Goal: Task Accomplishment & Management: Complete application form

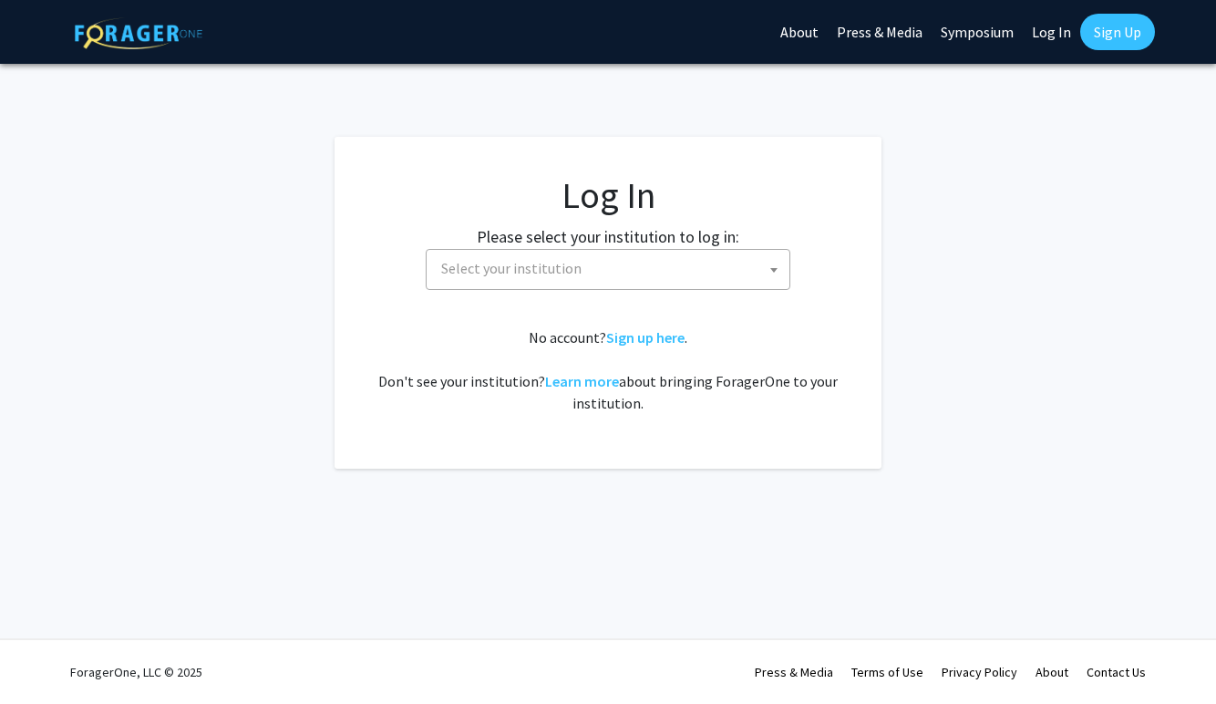
select select
click at [743, 275] on span "Select your institution" at bounding box center [611, 268] width 355 height 37
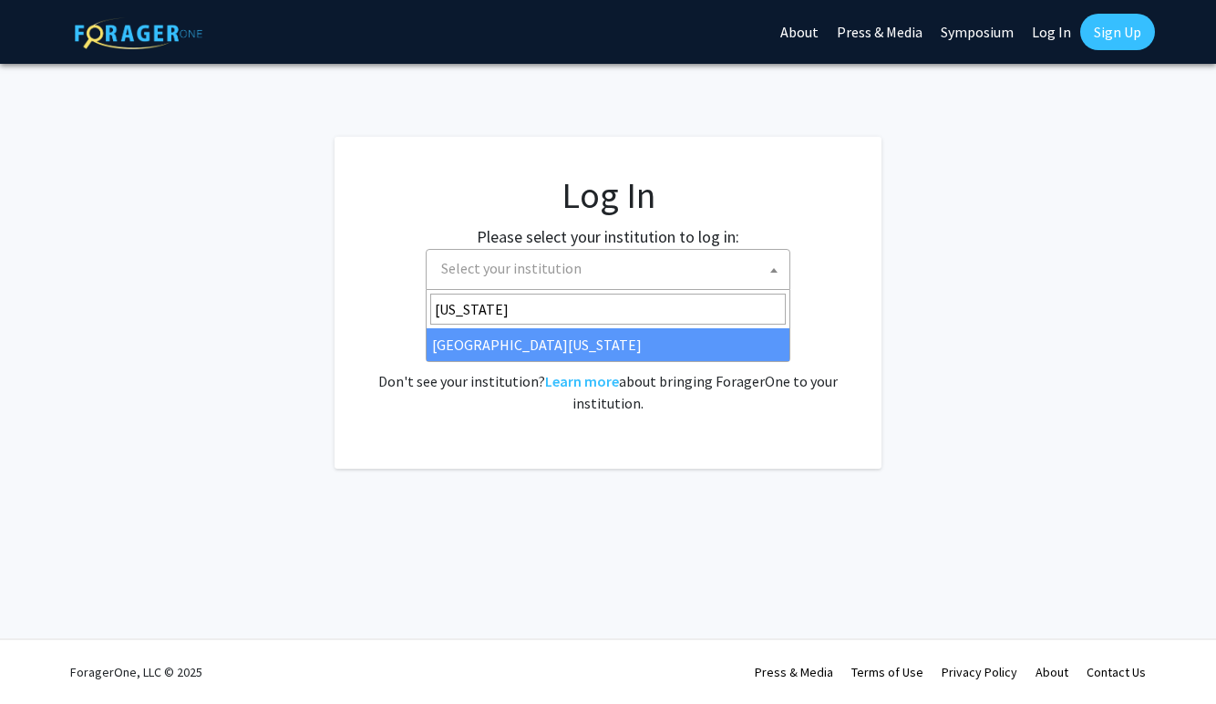
type input "missouri"
select select "33"
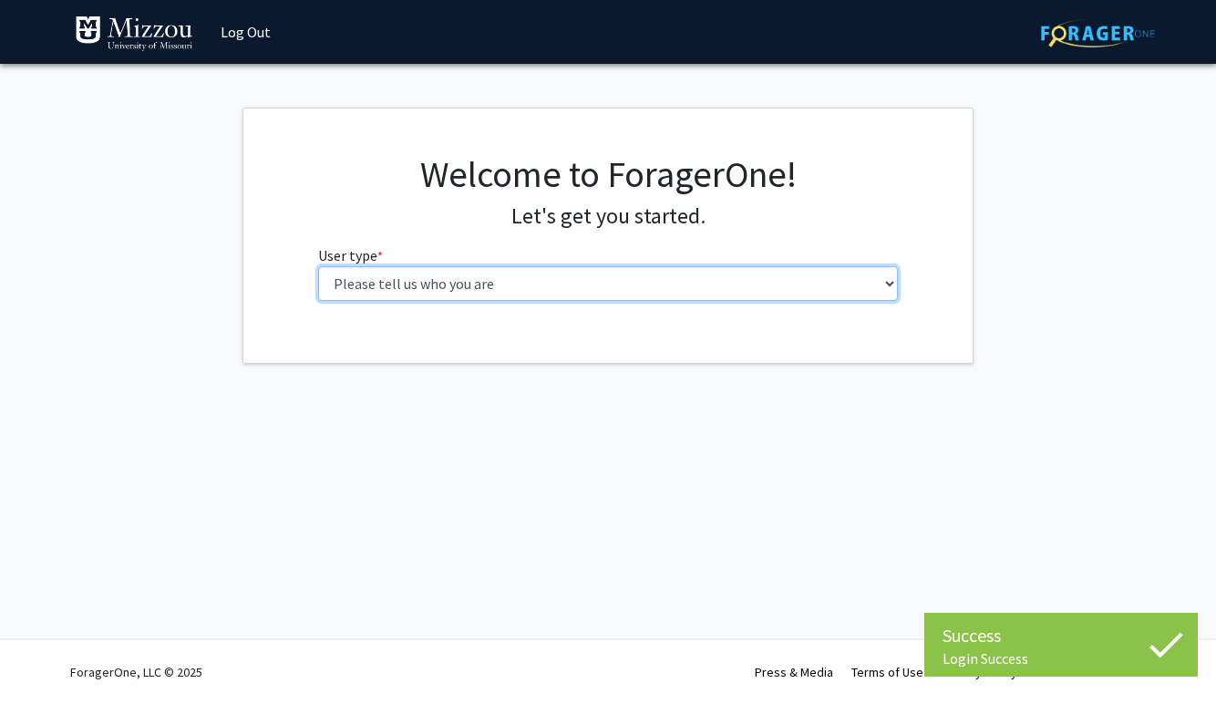
click at [497, 280] on select "Please tell us who you are Undergraduate Student Master's Student Doctoral Cand…" at bounding box center [608, 283] width 581 height 35
select select "1: undergrad"
click at [318, 266] on select "Please tell us who you are Undergraduate Student Master's Student Doctoral Cand…" at bounding box center [608, 283] width 581 height 35
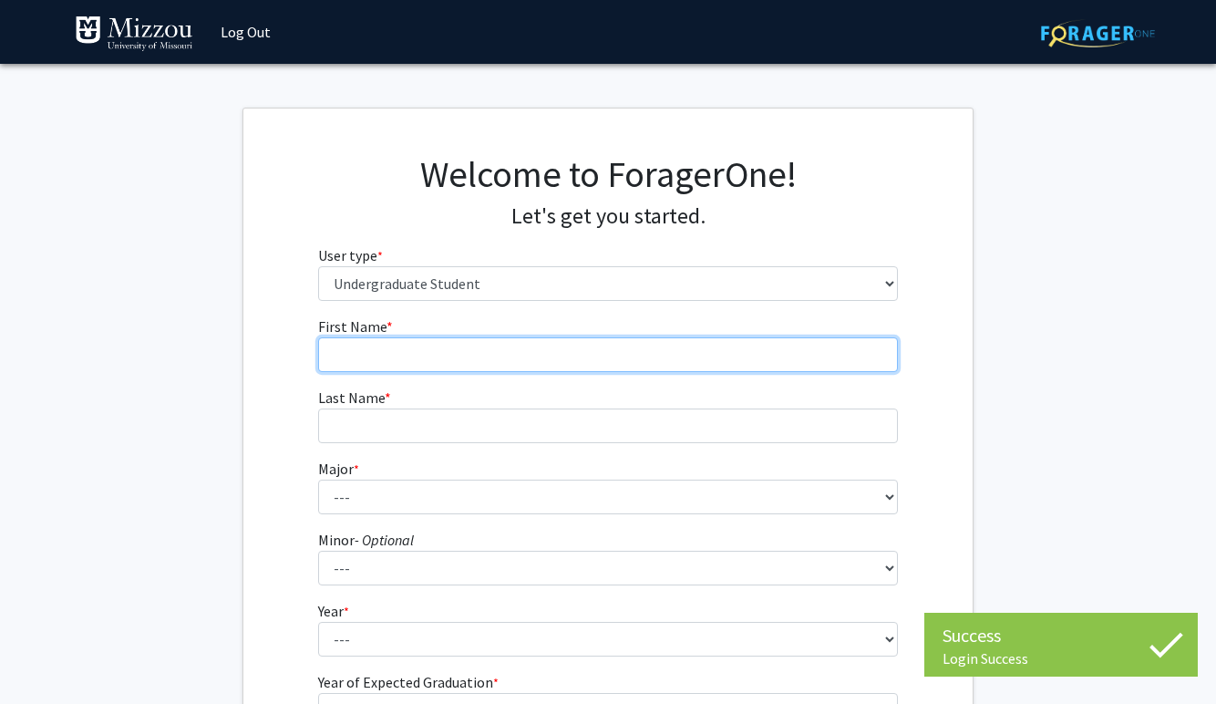
click at [438, 353] on input "First Name * required" at bounding box center [608, 354] width 581 height 35
type input "[PERSON_NAME]"
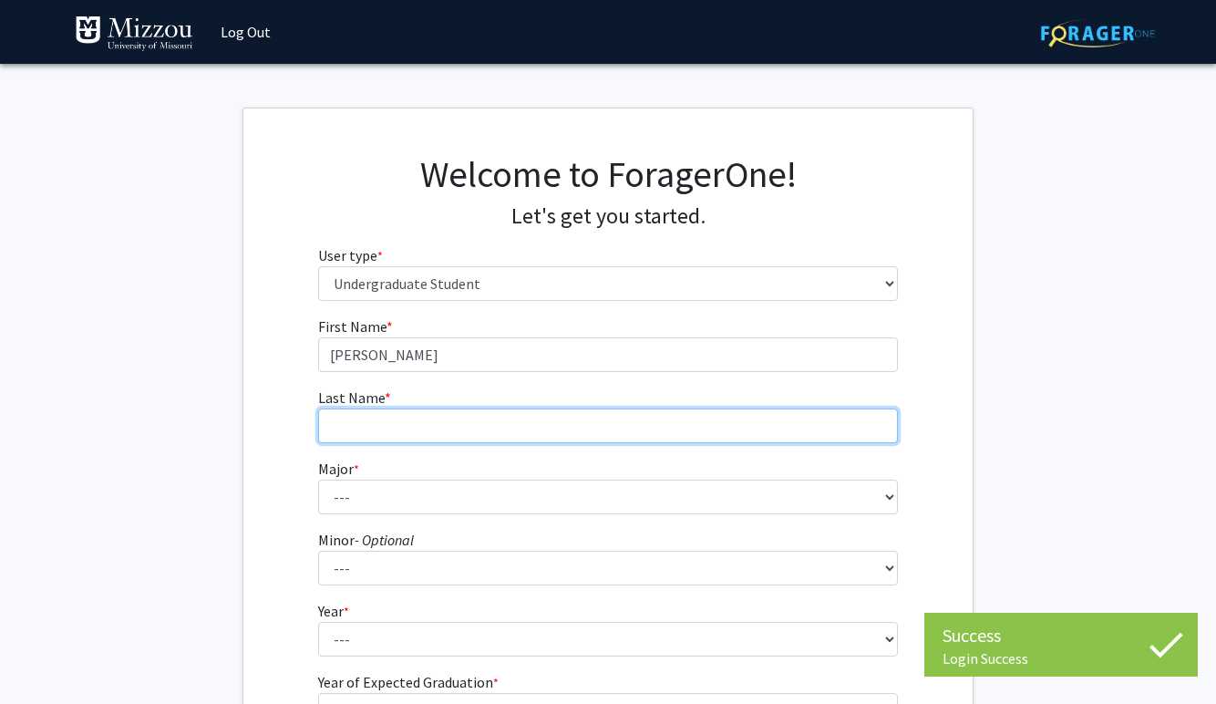
click at [413, 422] on input "Last Name * required" at bounding box center [608, 425] width 581 height 35
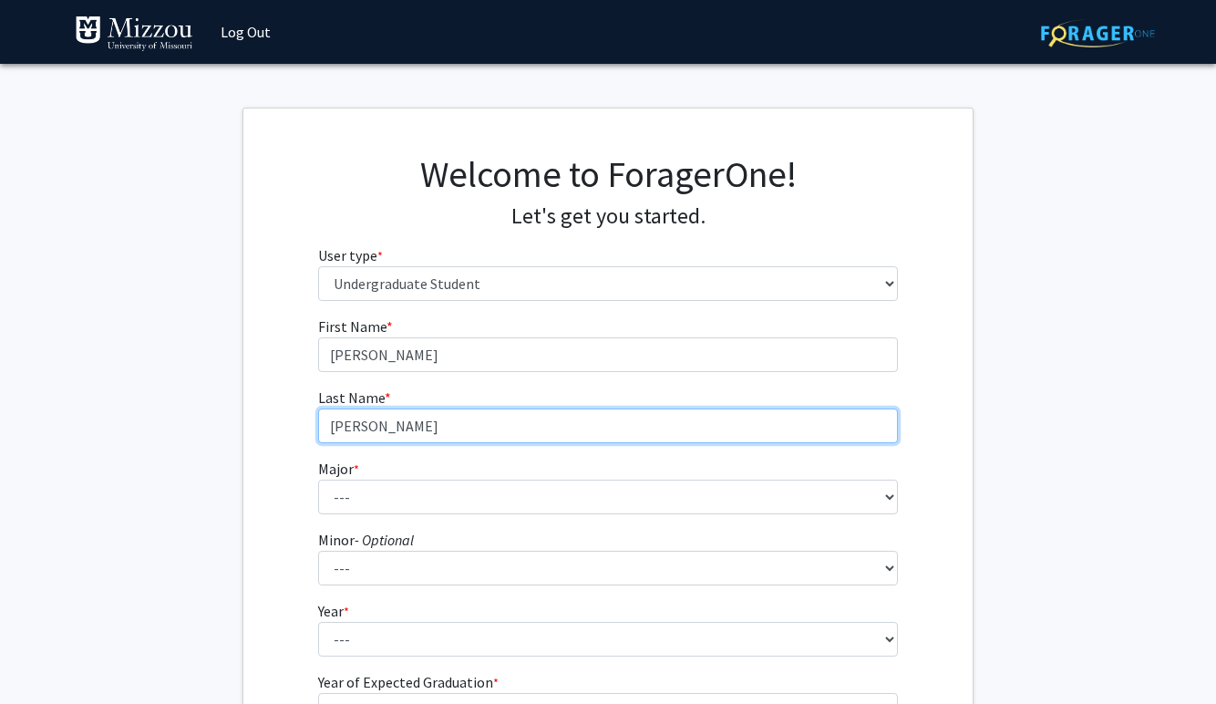
type input "[PERSON_NAME]"
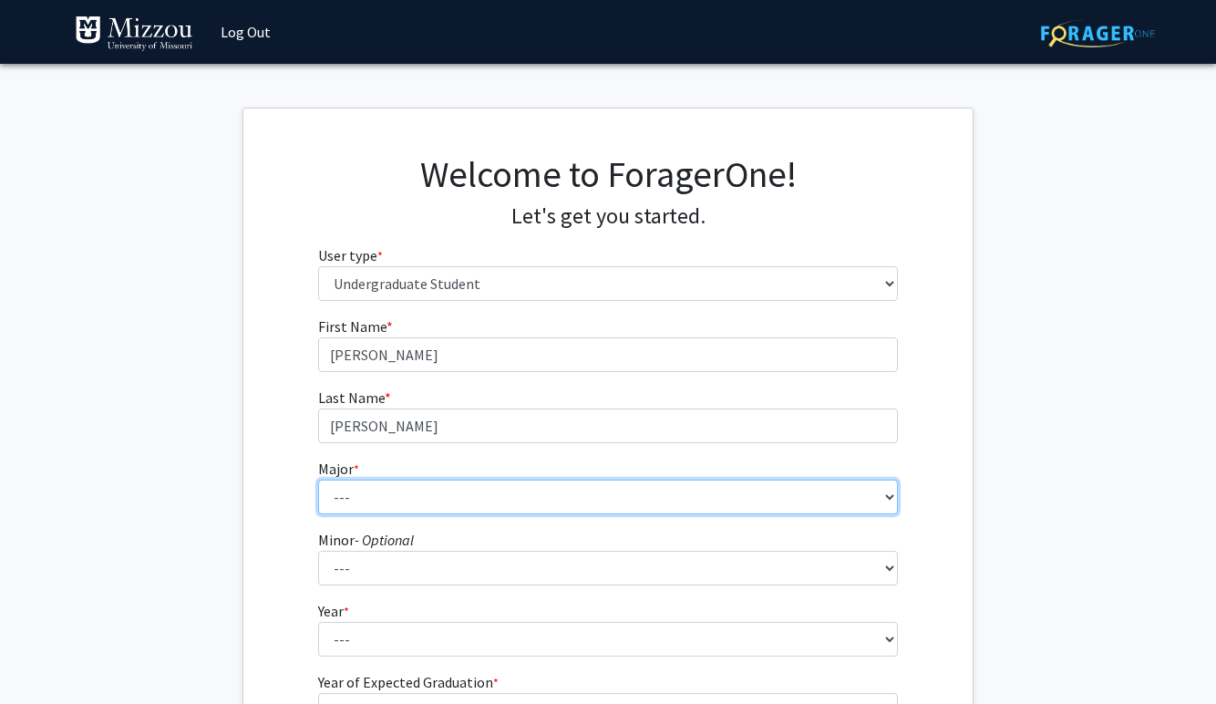
click at [352, 499] on select "--- Agribusiness Management Agricultural Education Agricultural Education: Comm…" at bounding box center [608, 496] width 581 height 35
select select "14: 2503"
click at [318, 479] on select "--- Agribusiness Management Agricultural Education Agricultural Education: Comm…" at bounding box center [608, 496] width 581 height 35
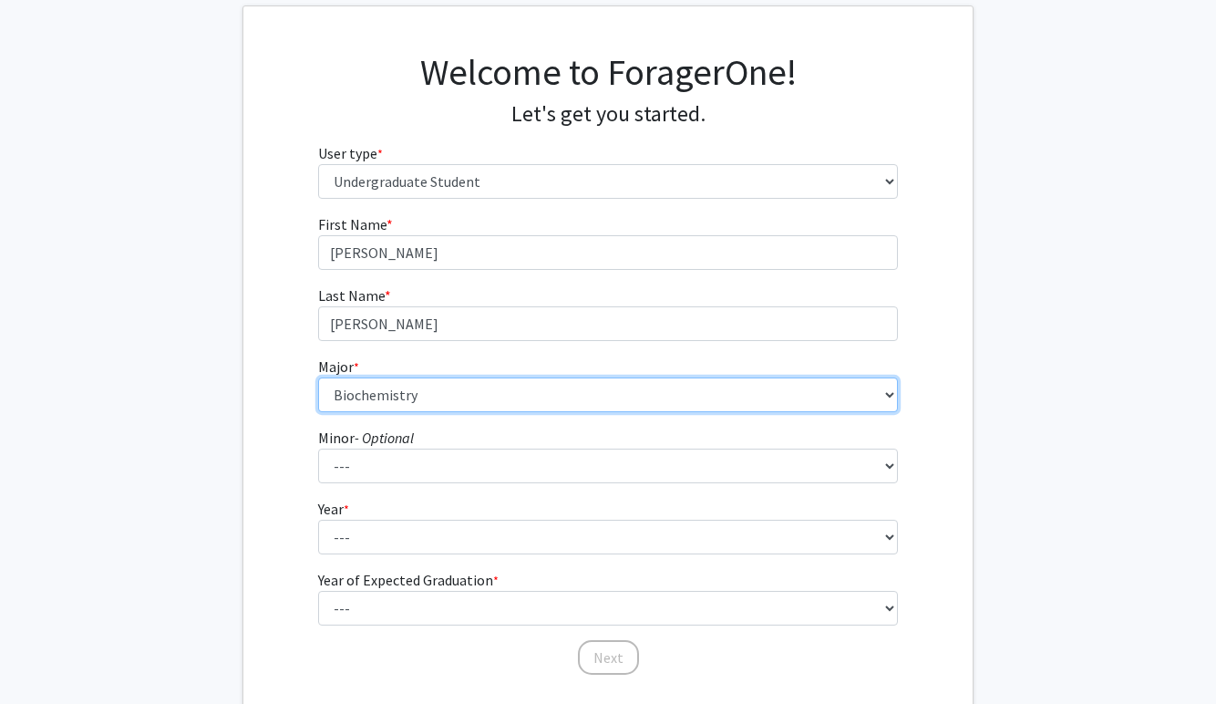
scroll to position [162, 0]
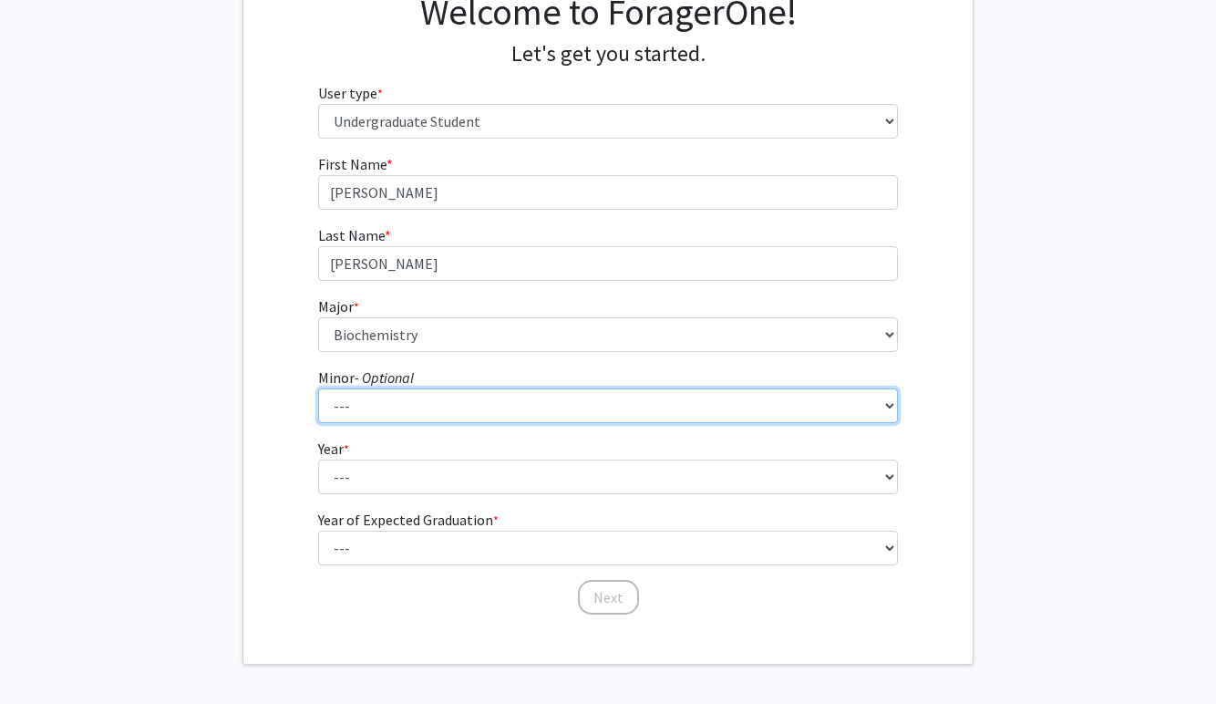
click at [404, 406] on select "--- Accountancy Aerospace Engineering Aerospace Studies Agribusiness Management…" at bounding box center [608, 405] width 581 height 35
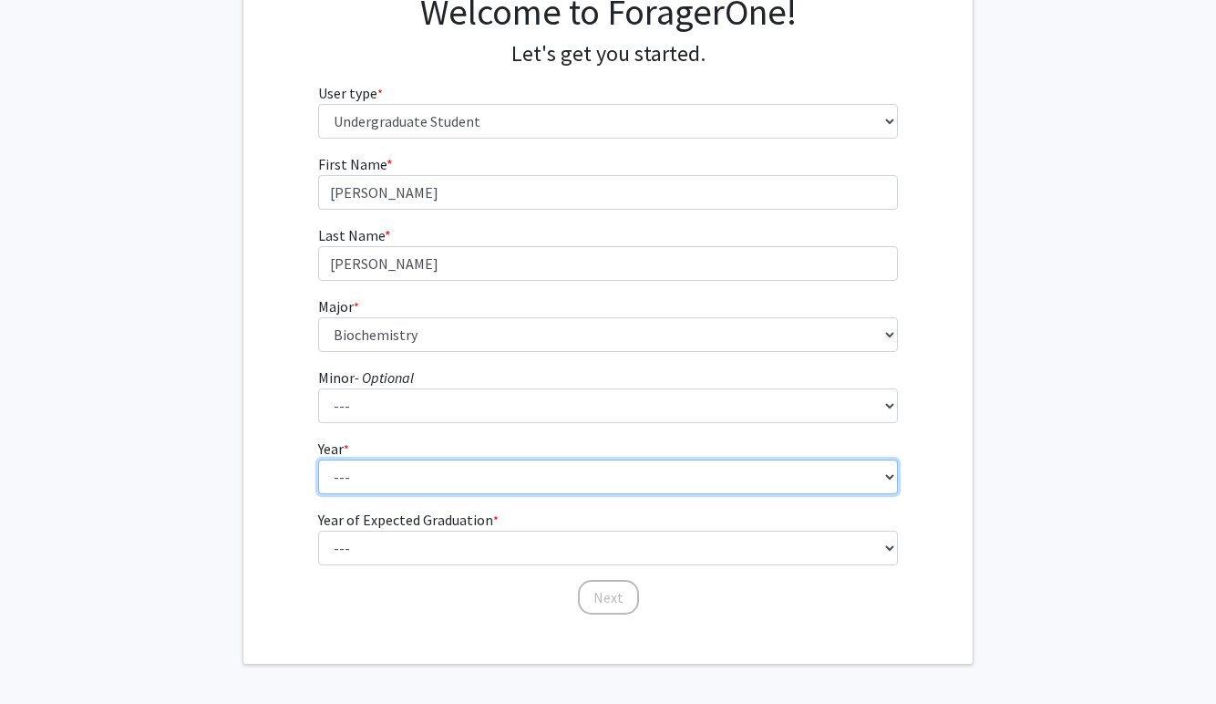
click at [364, 468] on select "--- First-year Sophomore Junior Senior Postbaccalaureate Certificate" at bounding box center [608, 476] width 581 height 35
select select "2: sophomore"
click at [318, 459] on select "--- First-year Sophomore Junior Senior Postbaccalaureate Certificate" at bounding box center [608, 476] width 581 height 35
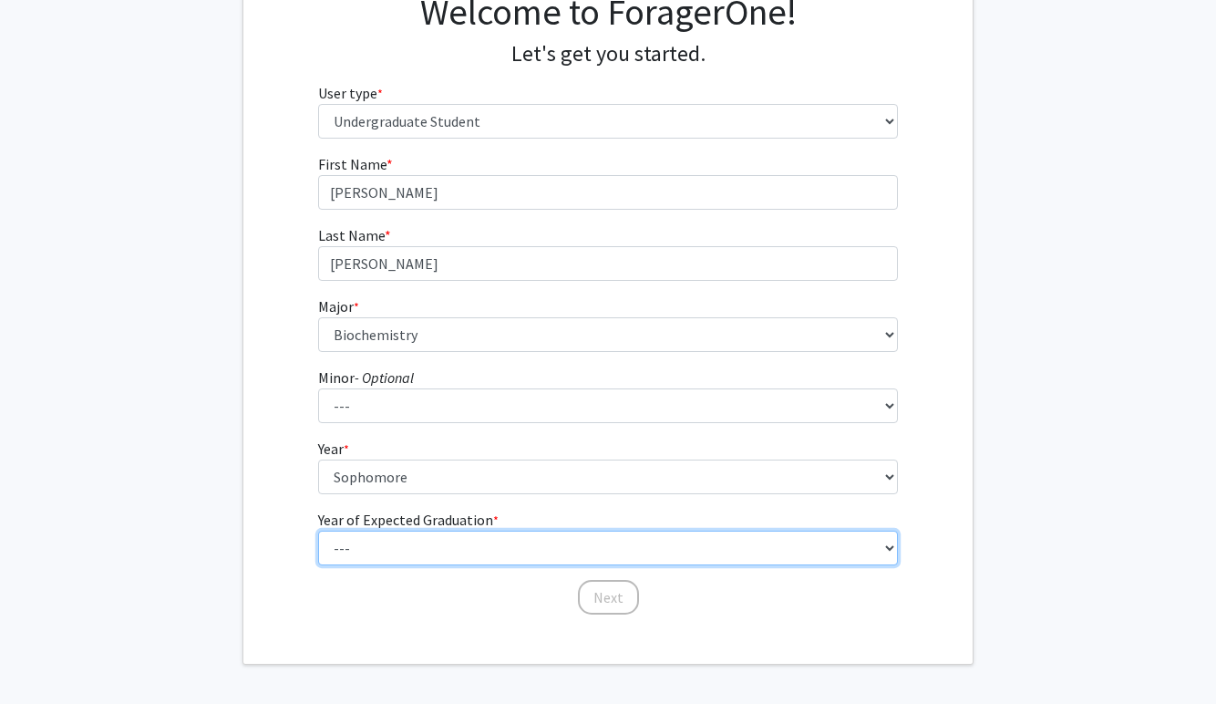
click at [385, 543] on select "--- 2025 2026 2027 2028 2029 2030 2031 2032 2033 2034" at bounding box center [608, 547] width 581 height 35
select select "4: 2028"
click at [318, 530] on select "--- 2025 2026 2027 2028 2029 2030 2031 2032 2033 2034" at bounding box center [608, 547] width 581 height 35
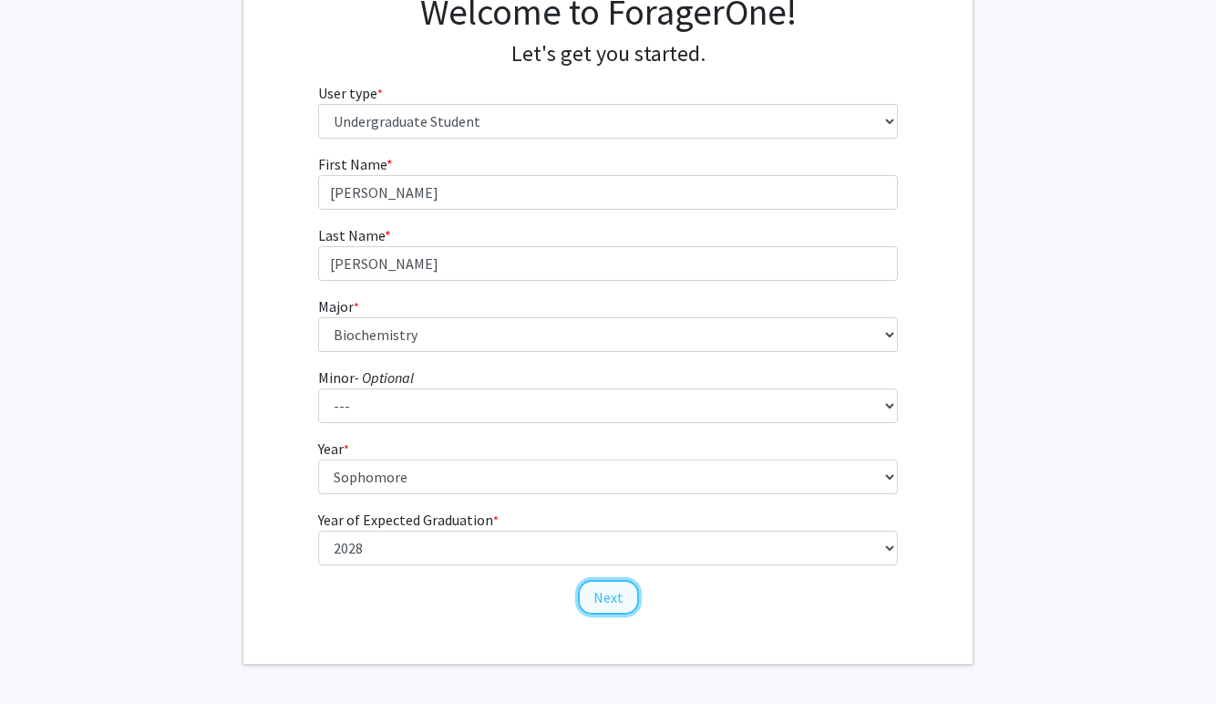
click at [610, 602] on button "Next" at bounding box center [608, 597] width 61 height 35
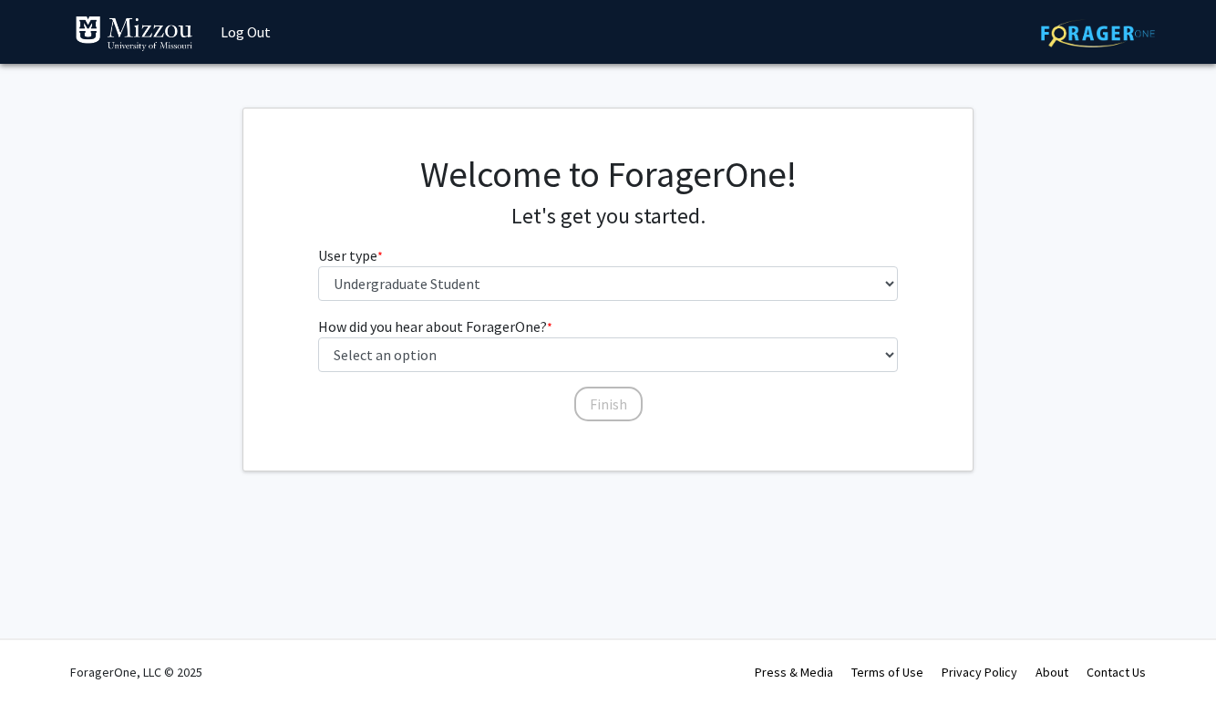
scroll to position [0, 0]
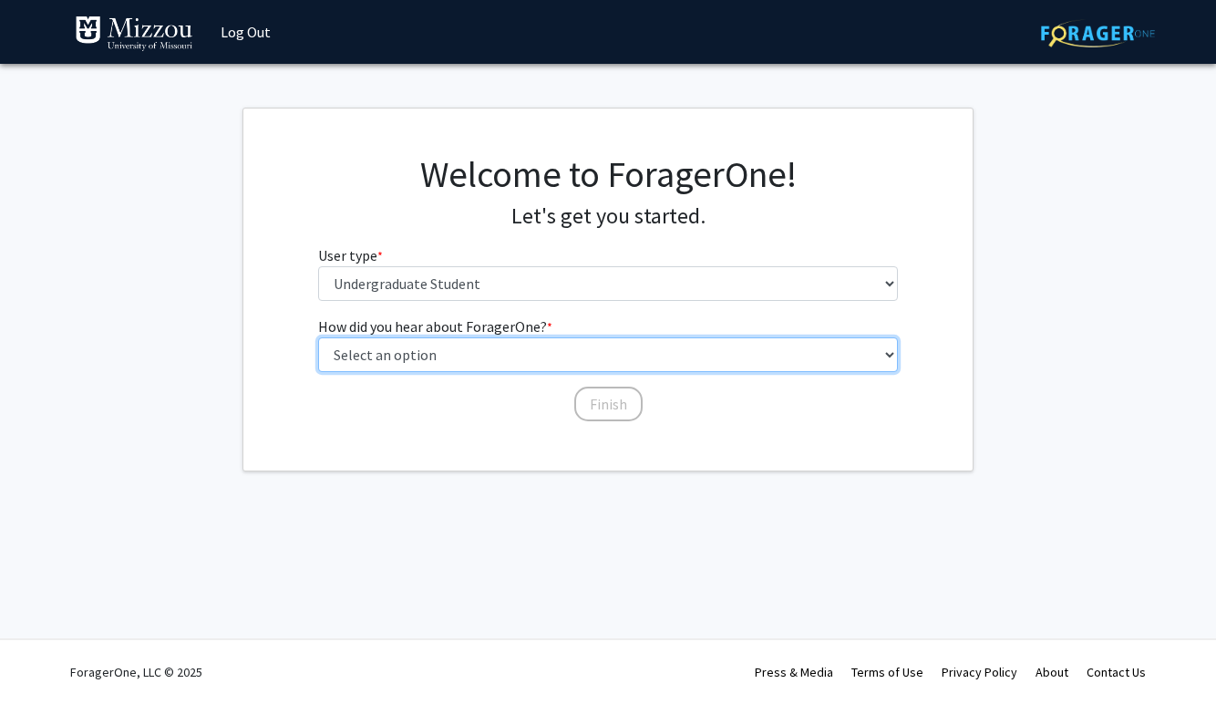
click at [553, 355] on select "Select an option Peer/student recommendation Faculty/staff recommendation Unive…" at bounding box center [608, 354] width 581 height 35
select select "2: faculty_recommendation"
click at [318, 337] on select "Select an option Peer/student recommendation Faculty/staff recommendation Unive…" at bounding box center [608, 354] width 581 height 35
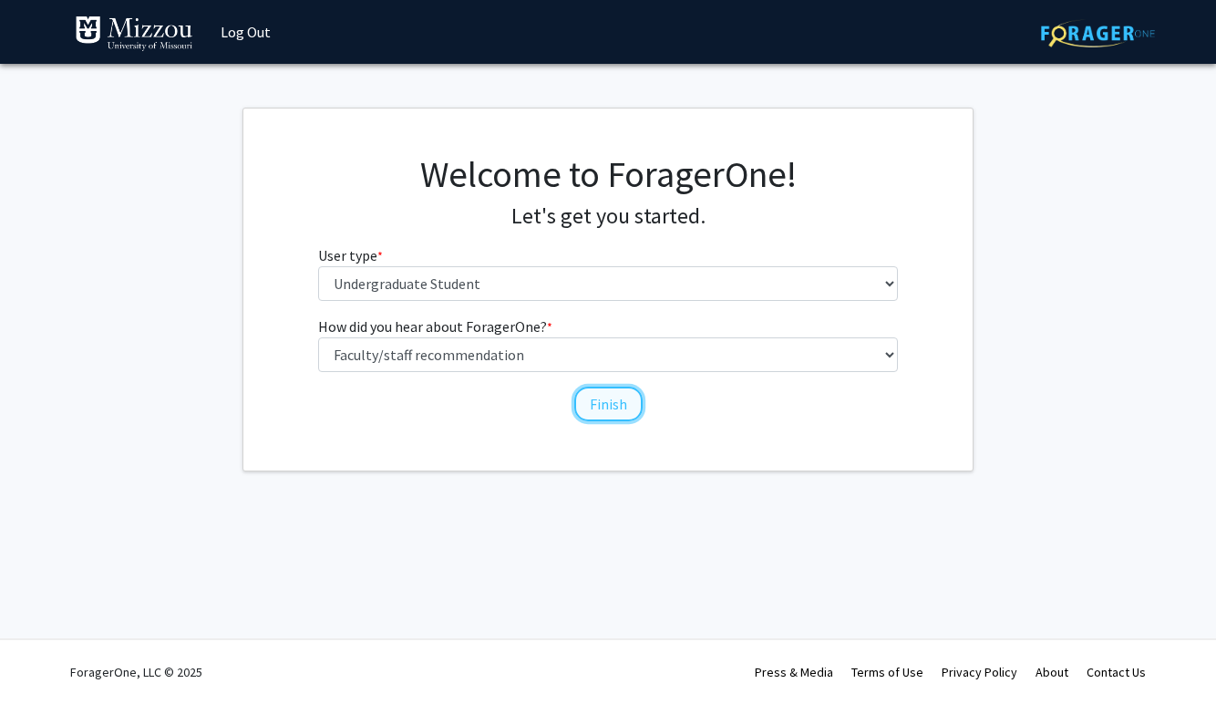
click at [617, 413] on button "Finish" at bounding box center [608, 403] width 68 height 35
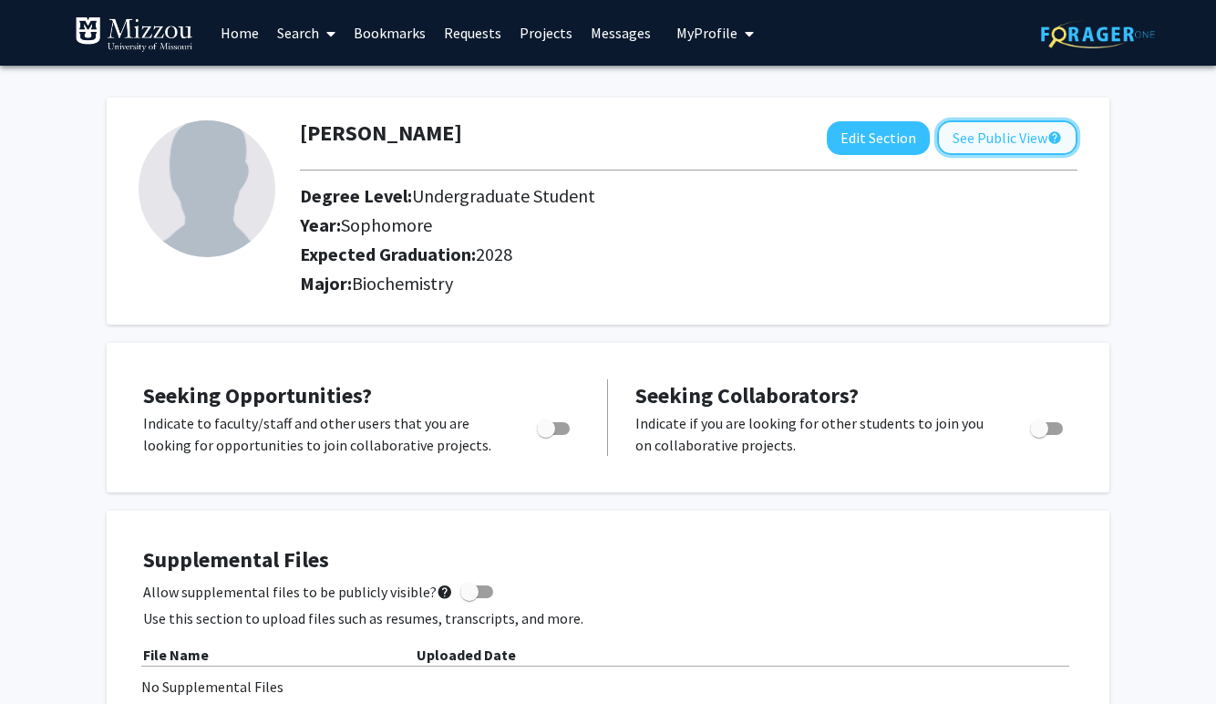
click at [1024, 133] on button "See Public View help" at bounding box center [1007, 137] width 140 height 35
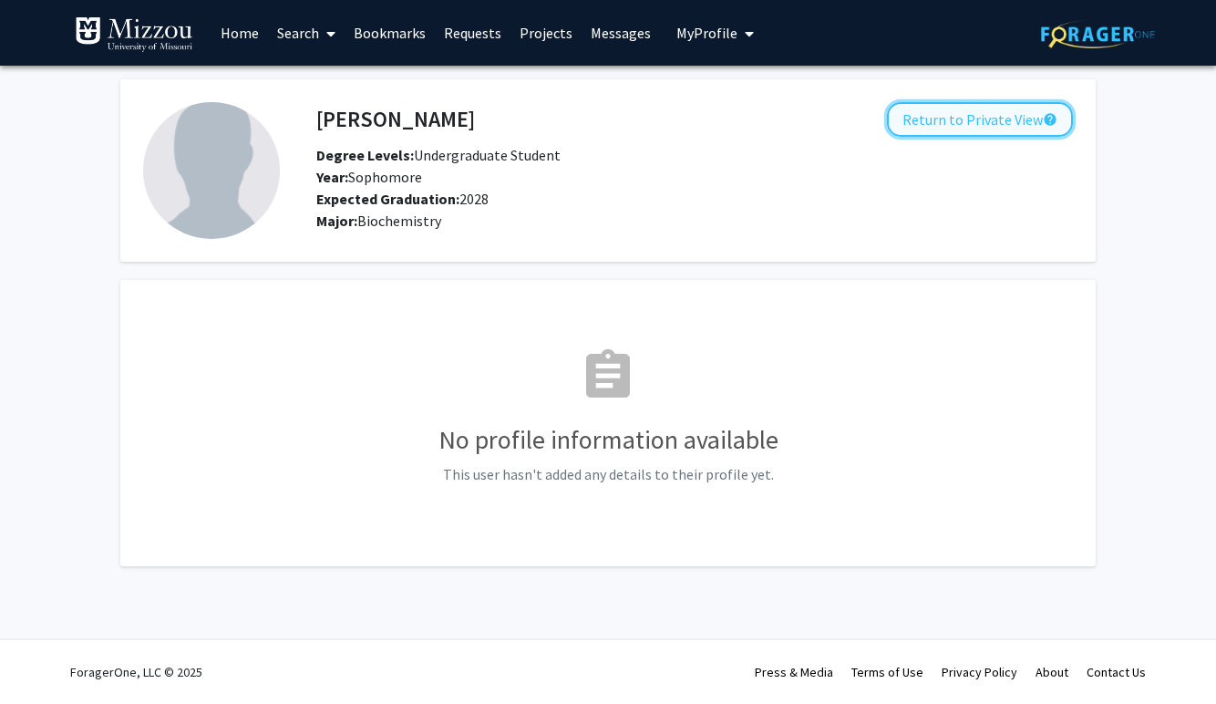
click at [1024, 132] on button "Return to Private View help" at bounding box center [980, 119] width 186 height 35
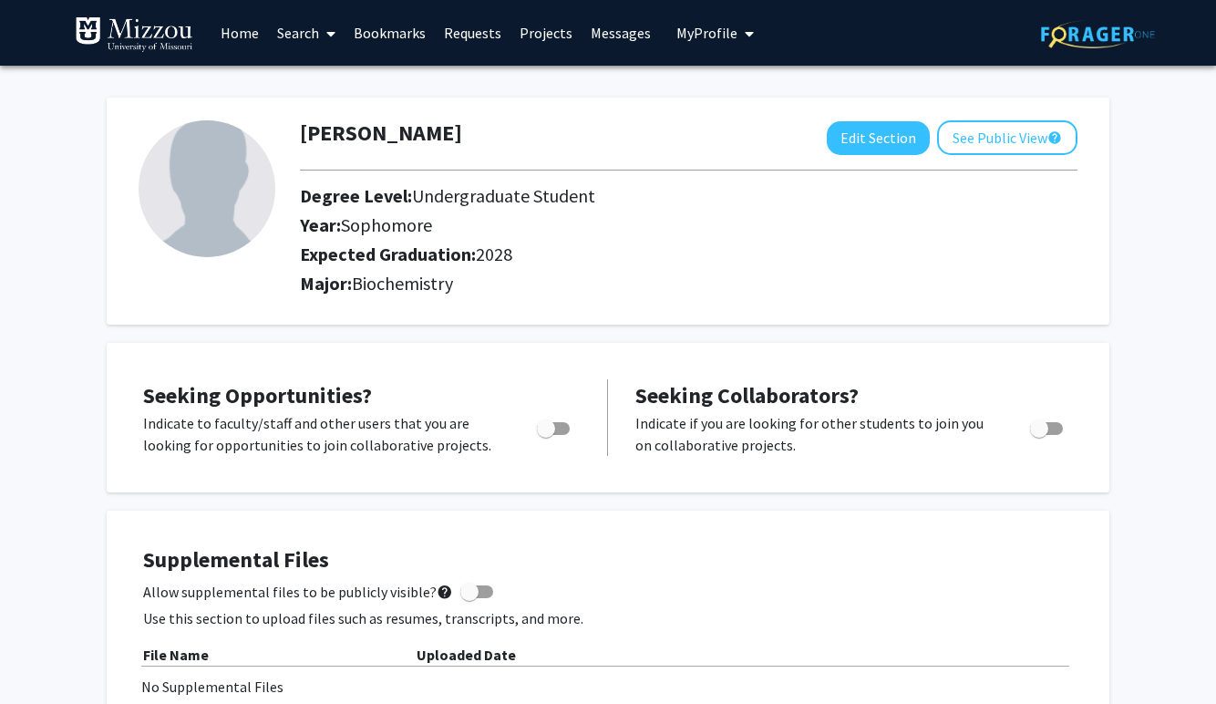
click at [247, 33] on link "Home" at bounding box center [239, 33] width 57 height 64
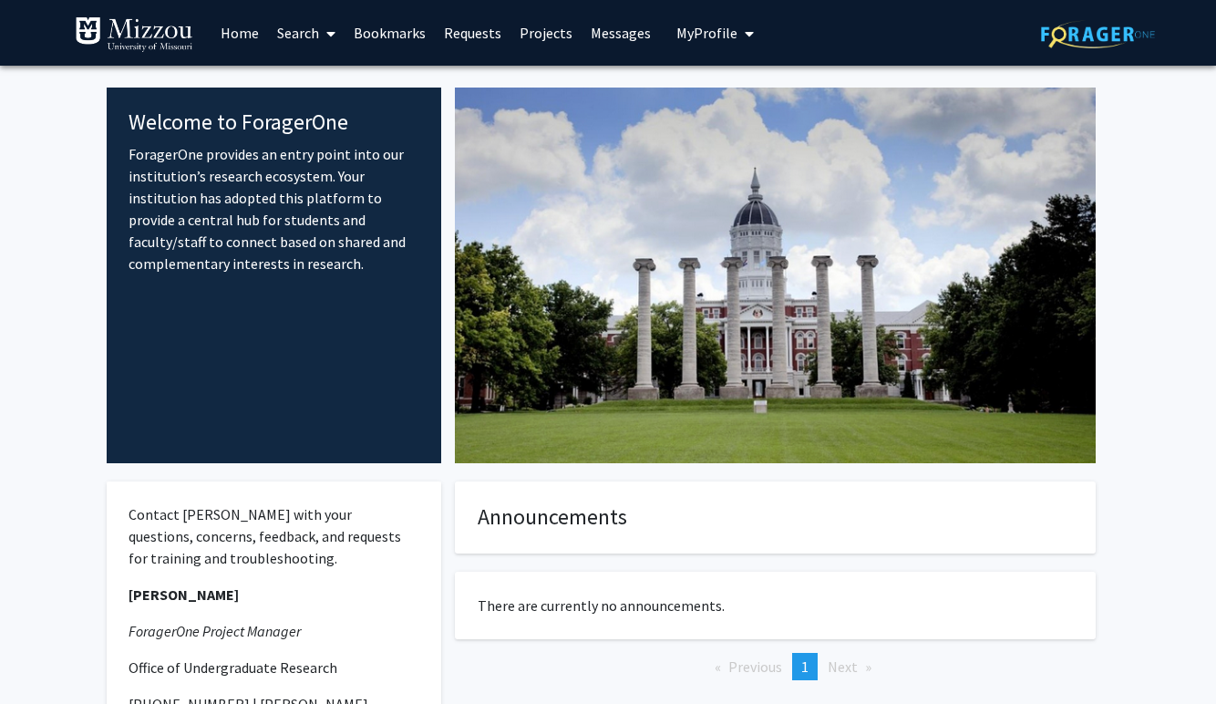
click at [331, 36] on icon at bounding box center [330, 33] width 9 height 15
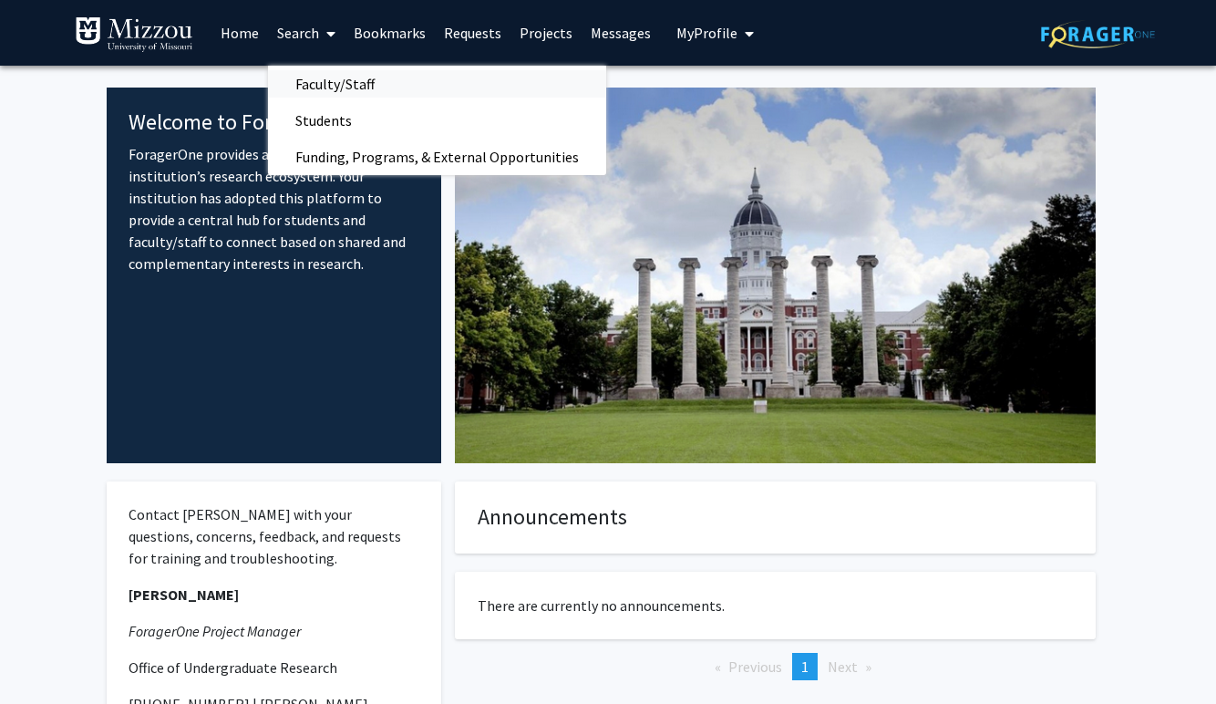
click at [358, 81] on span "Faculty/Staff" at bounding box center [335, 84] width 134 height 36
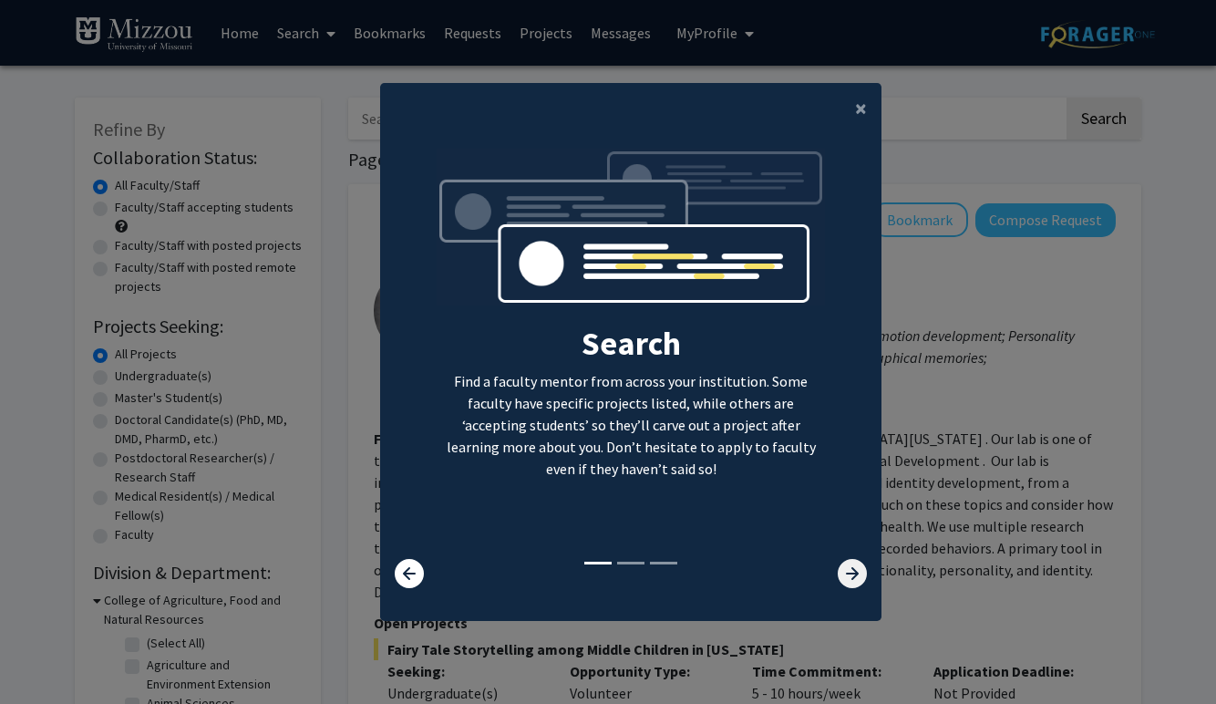
click at [855, 571] on icon at bounding box center [852, 573] width 29 height 29
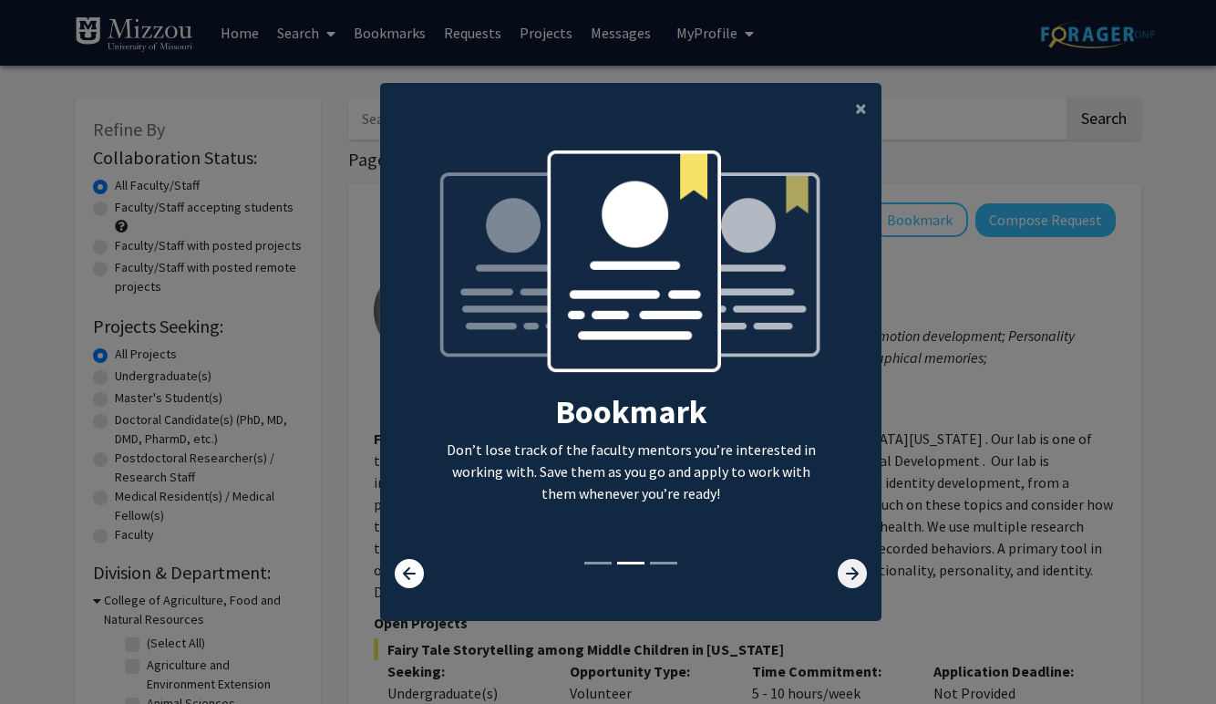
click at [855, 571] on icon at bounding box center [852, 573] width 29 height 29
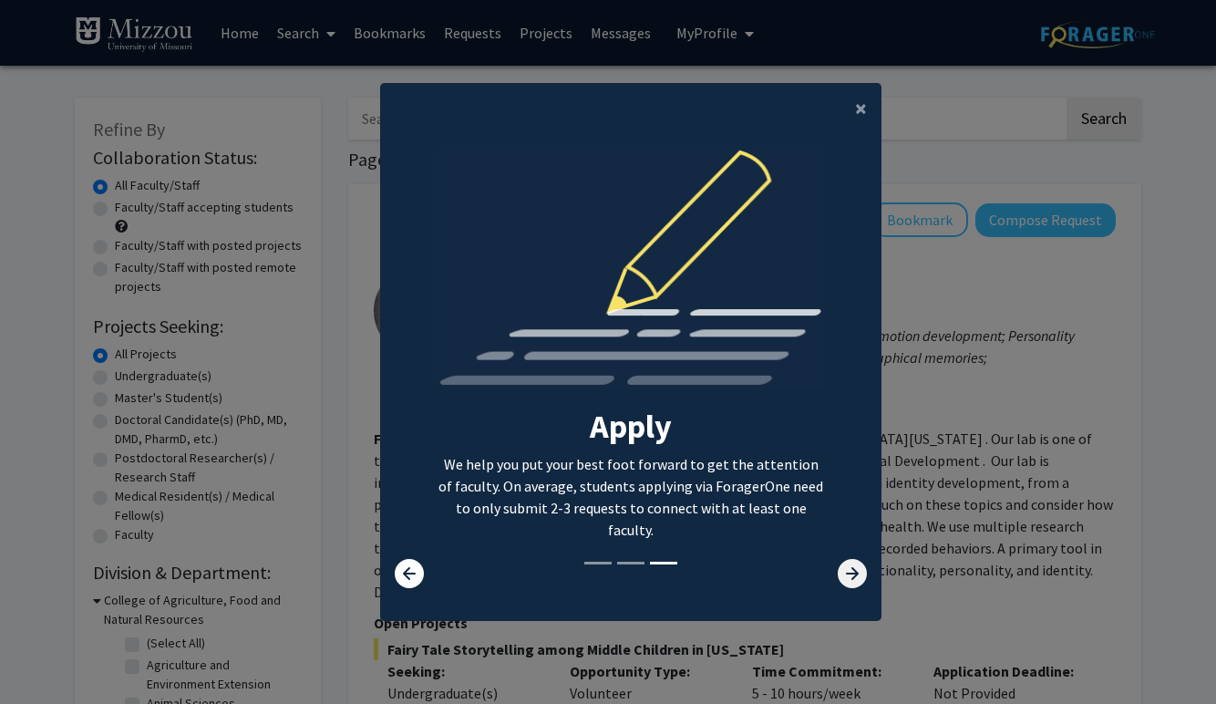
click at [854, 570] on icon at bounding box center [852, 573] width 29 height 29
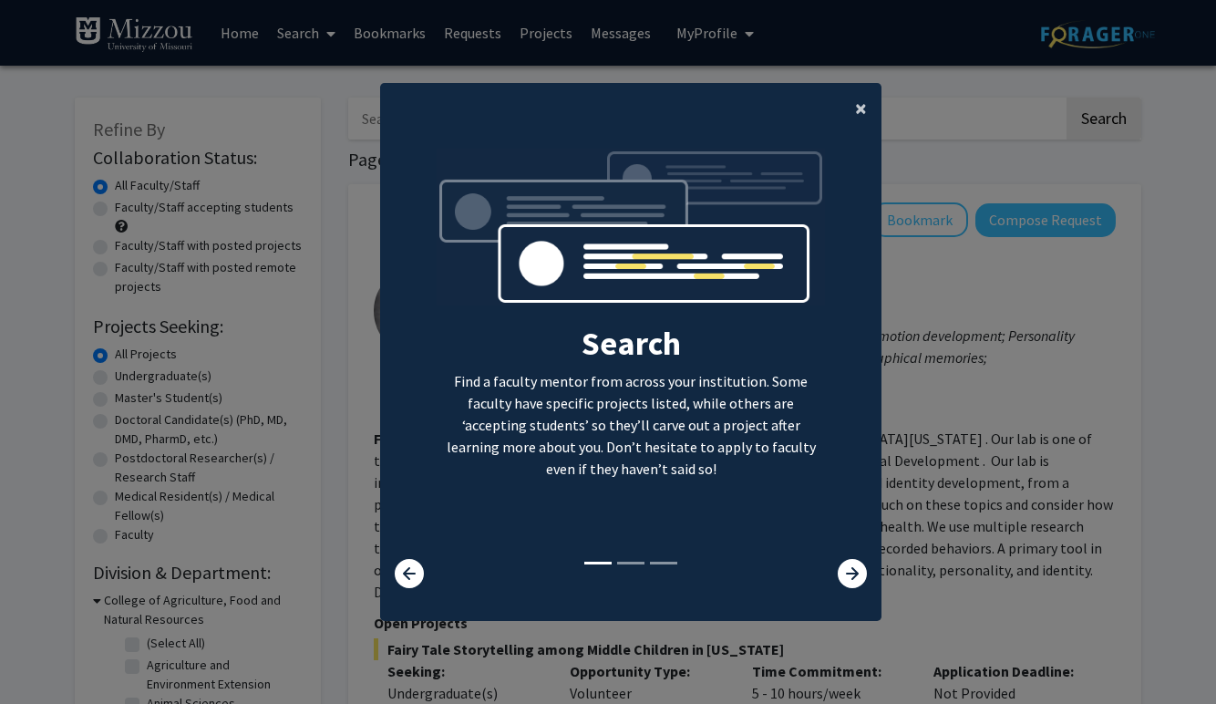
click at [866, 104] on span "×" at bounding box center [861, 108] width 12 height 28
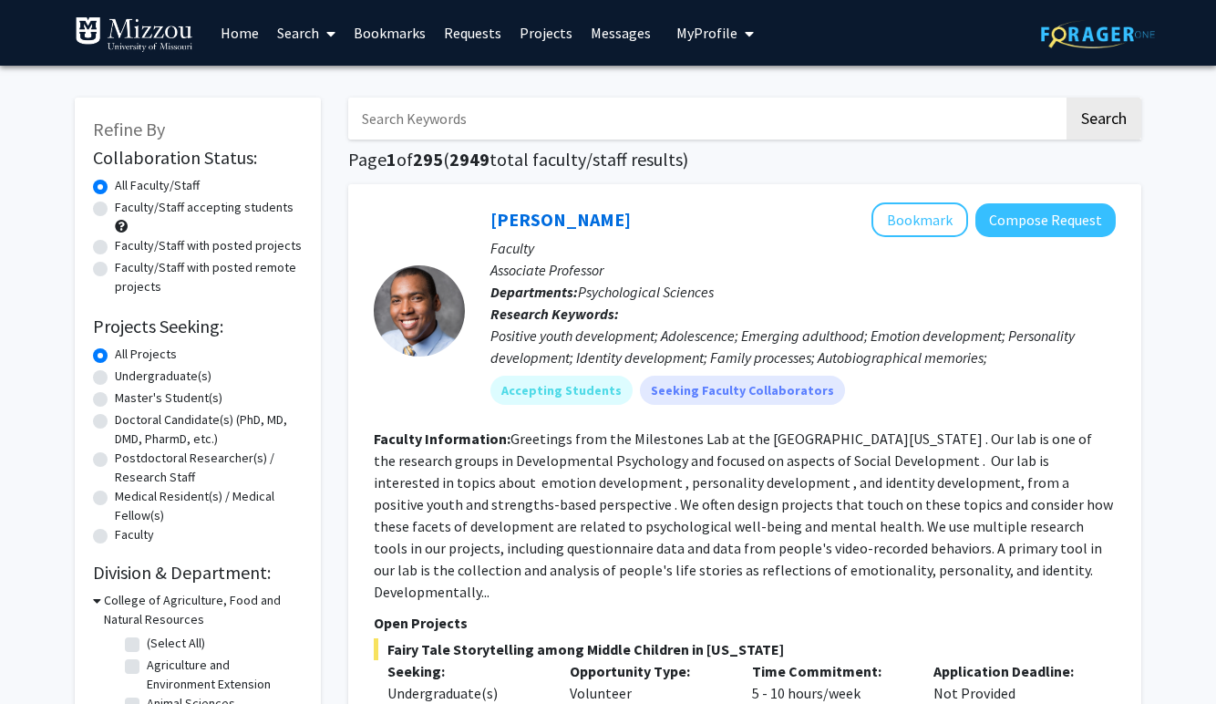
click at [121, 226] on span at bounding box center [121, 226] width 13 height 13
click at [115, 206] on label "Faculty/Staff accepting students" at bounding box center [204, 207] width 179 height 19
click at [115, 206] on input "Faculty/Staff accepting students" at bounding box center [121, 204] width 12 height 12
radio input "true"
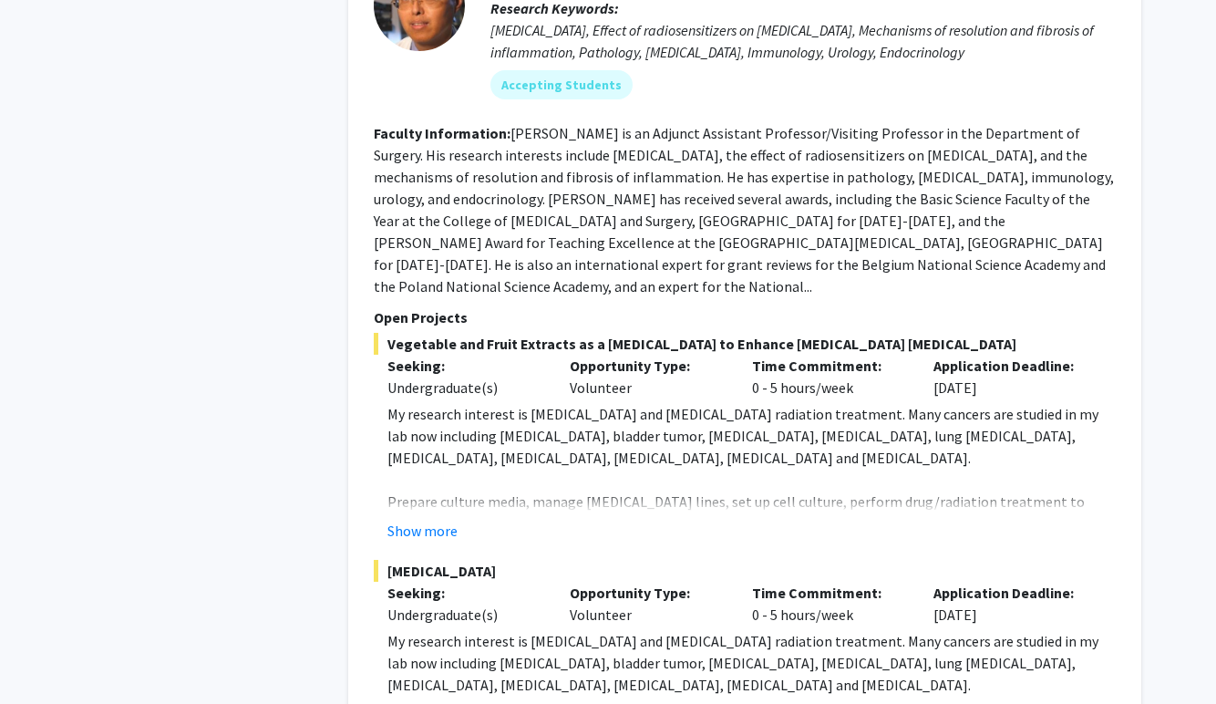
scroll to position [8238, 0]
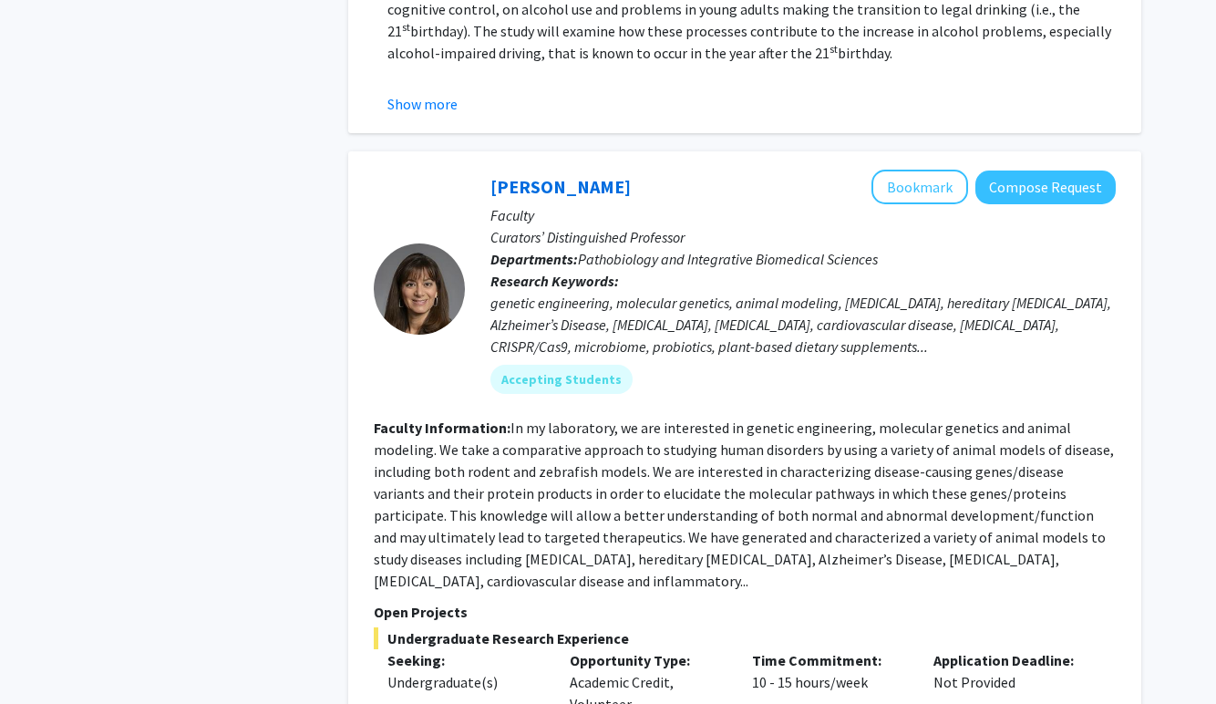
scroll to position [2028, 0]
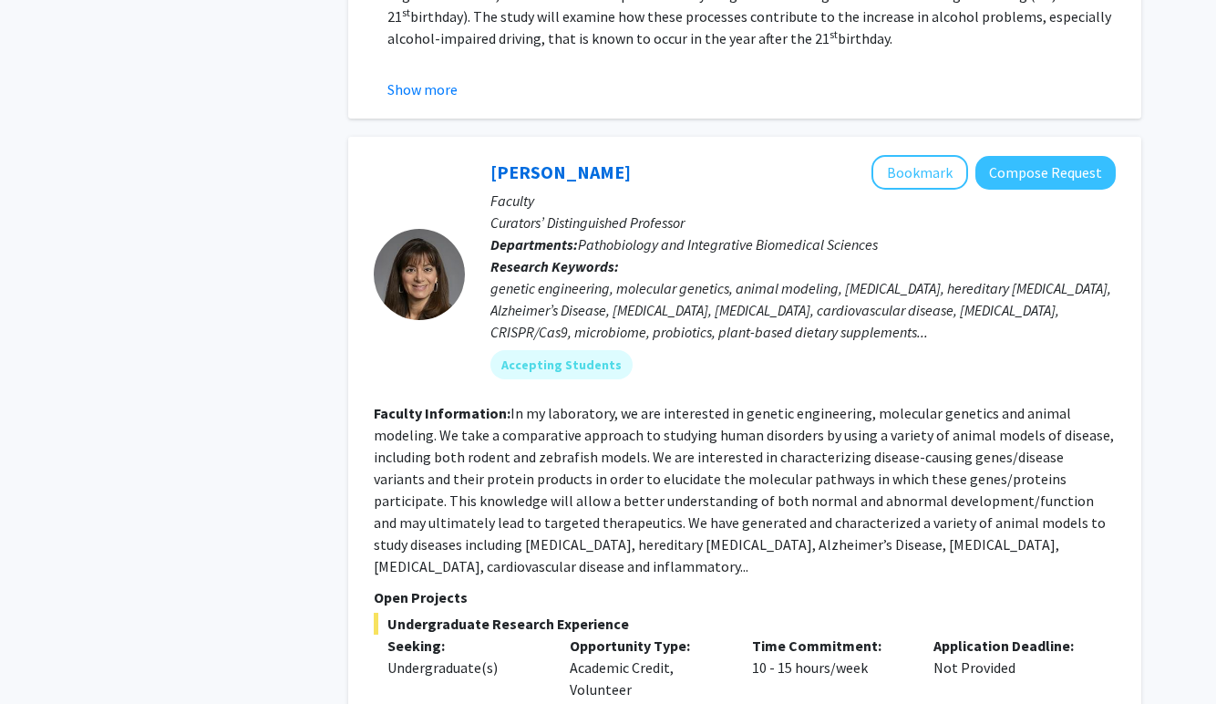
click at [1085, 527] on fg-read-more "In my laboratory, we are interested in genetic engineering, molecular genetics …" at bounding box center [744, 489] width 740 height 171
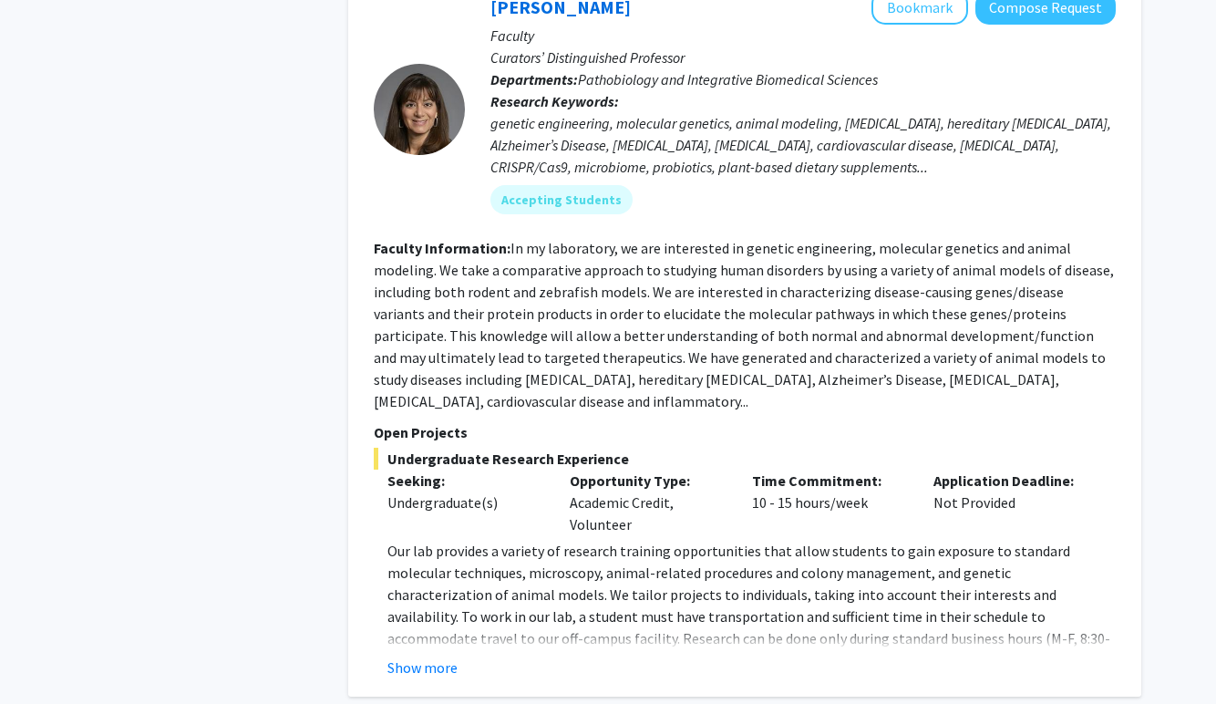
scroll to position [2222, 0]
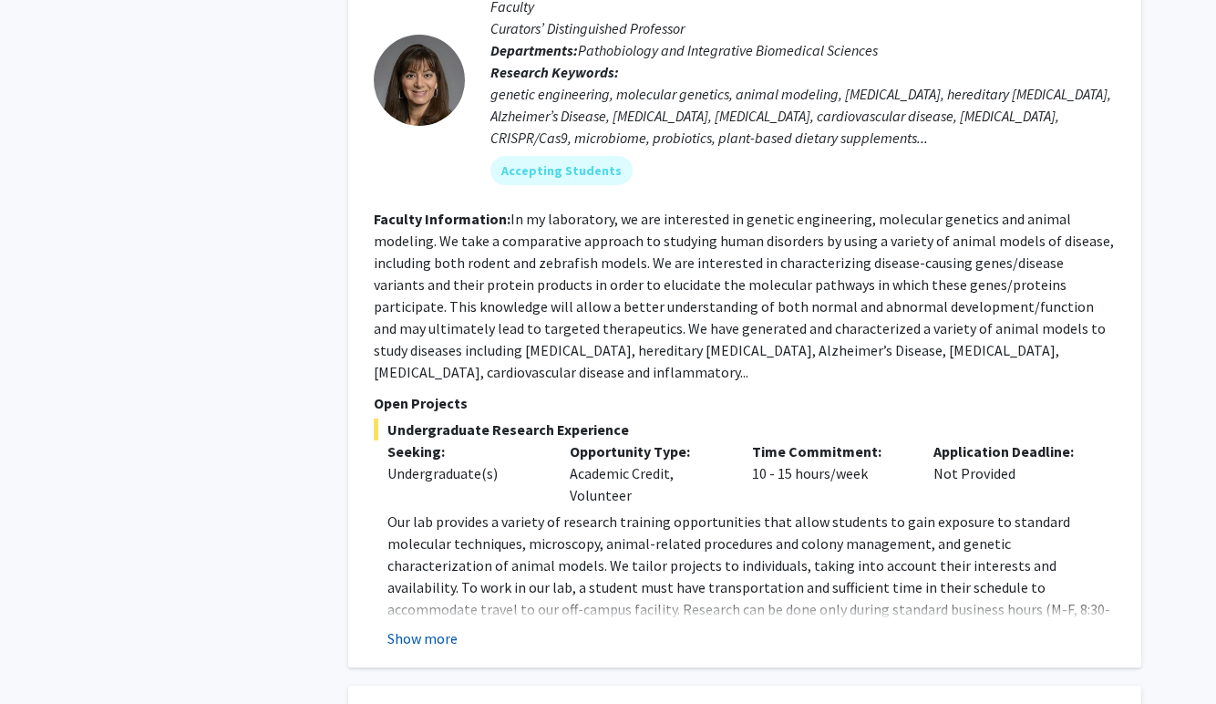
click at [429, 627] on button "Show more" at bounding box center [422, 638] width 70 height 22
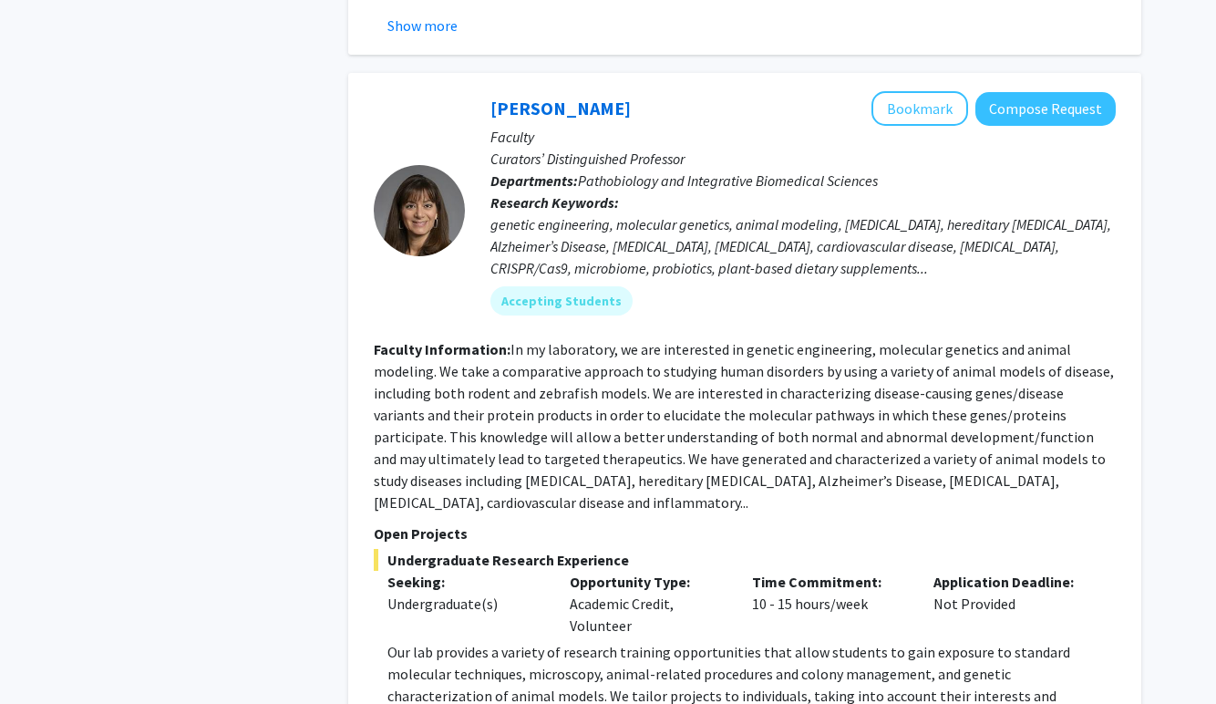
scroll to position [2074, 0]
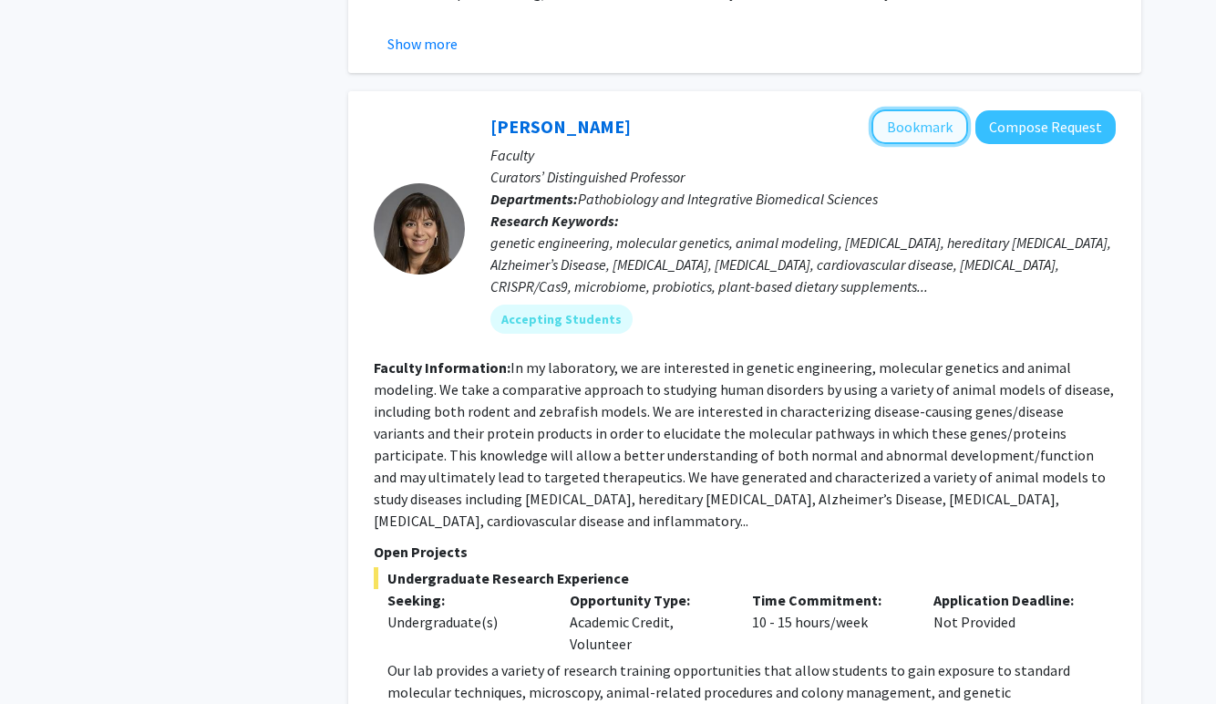
click at [907, 109] on button "Bookmark" at bounding box center [919, 126] width 97 height 35
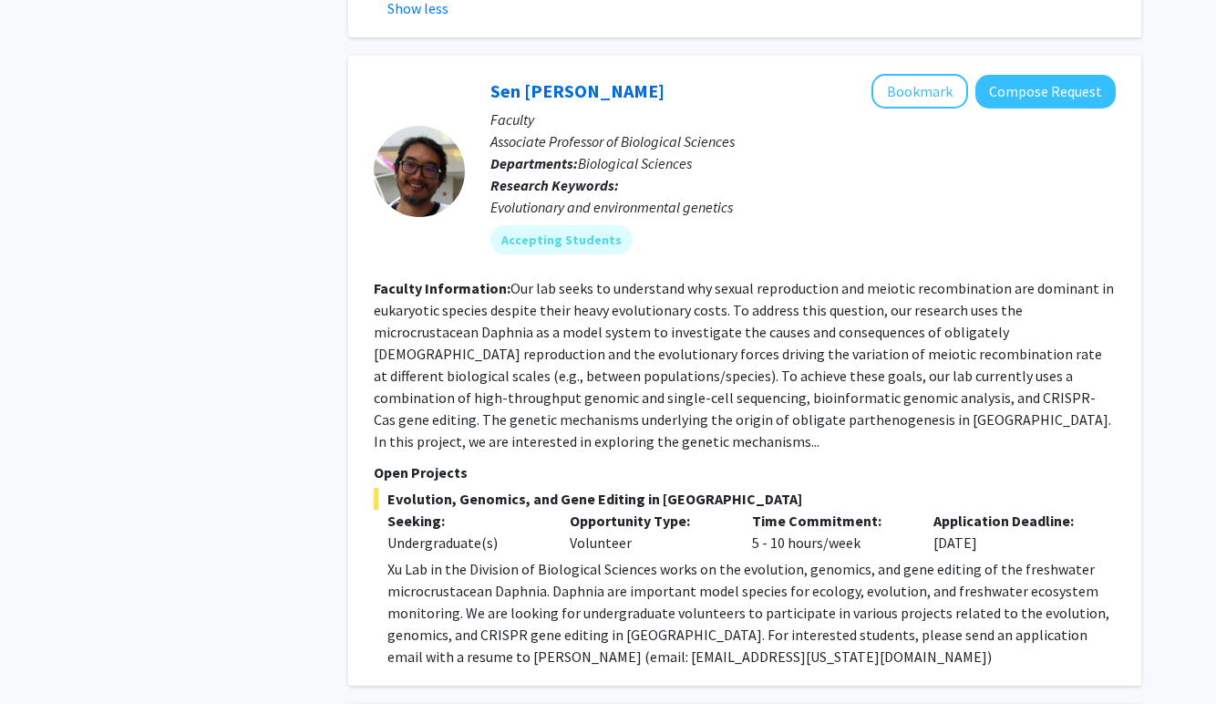
scroll to position [2897, 0]
